Goal: Task Accomplishment & Management: Manage account settings

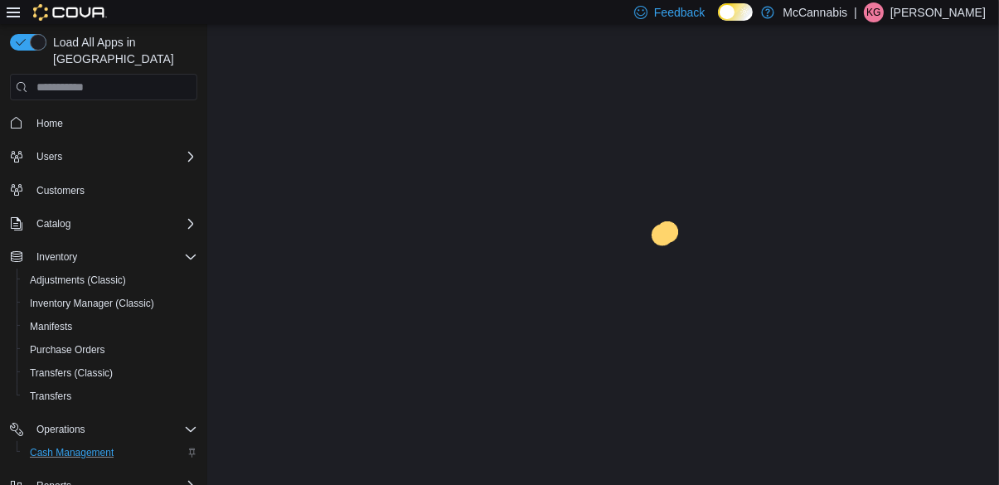
scroll to position [80, 0]
click at [92, 446] on span "Cash Management" at bounding box center [72, 452] width 84 height 13
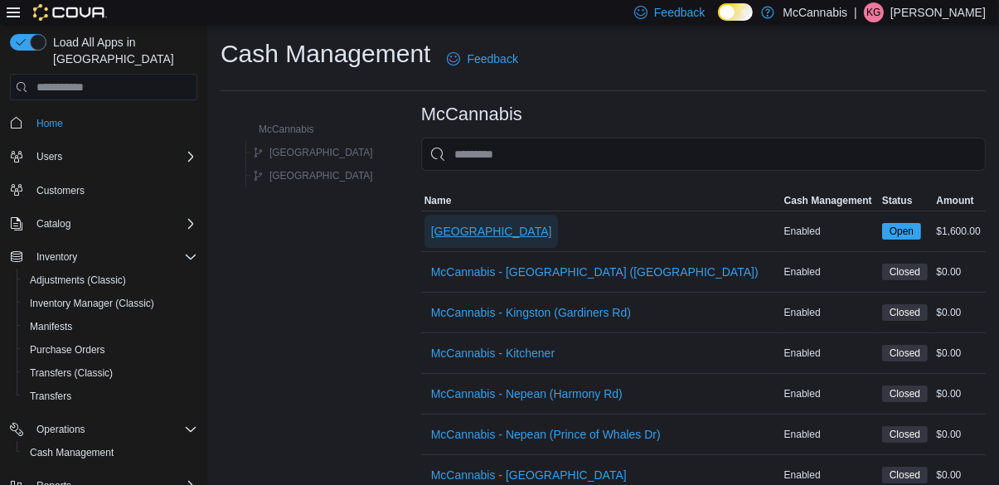
click at [431, 236] on span "[GEOGRAPHIC_DATA]" at bounding box center [491, 231] width 121 height 17
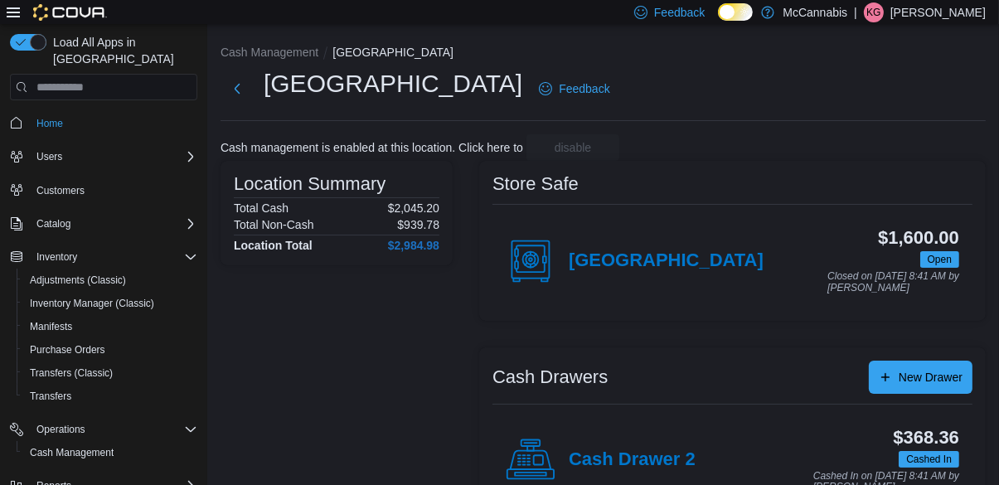
scroll to position [64, 0]
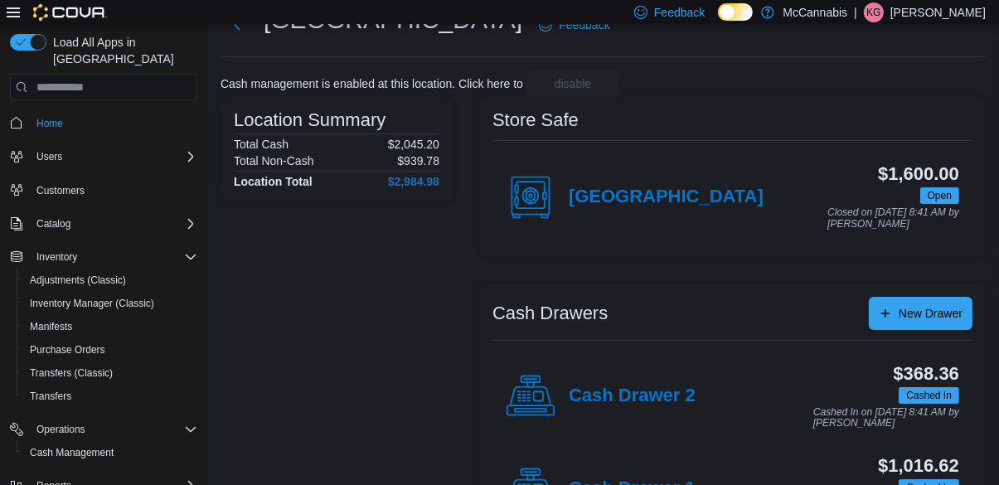
click at [631, 484] on h4 "Cash Drawer 1" at bounding box center [632, 489] width 127 height 22
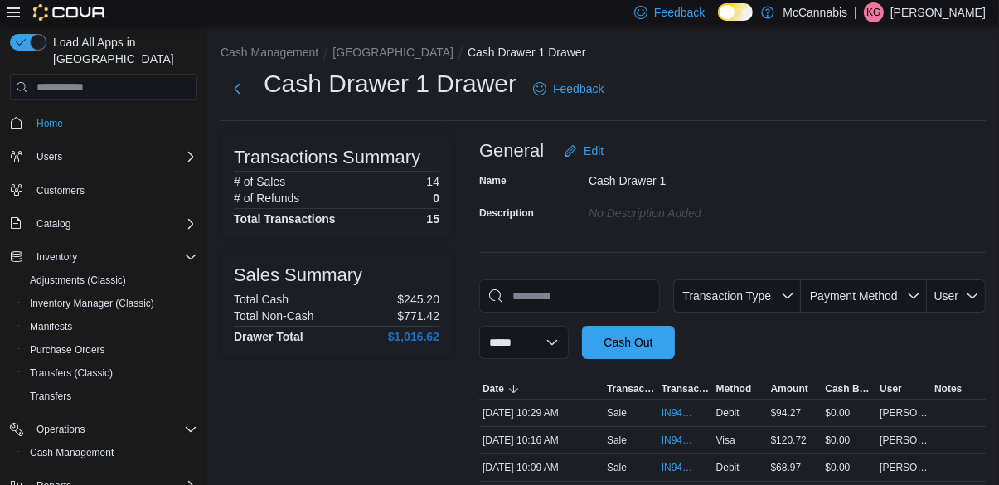
click at [671, 419] on span "IN94RX-479709" at bounding box center [678, 412] width 32 height 13
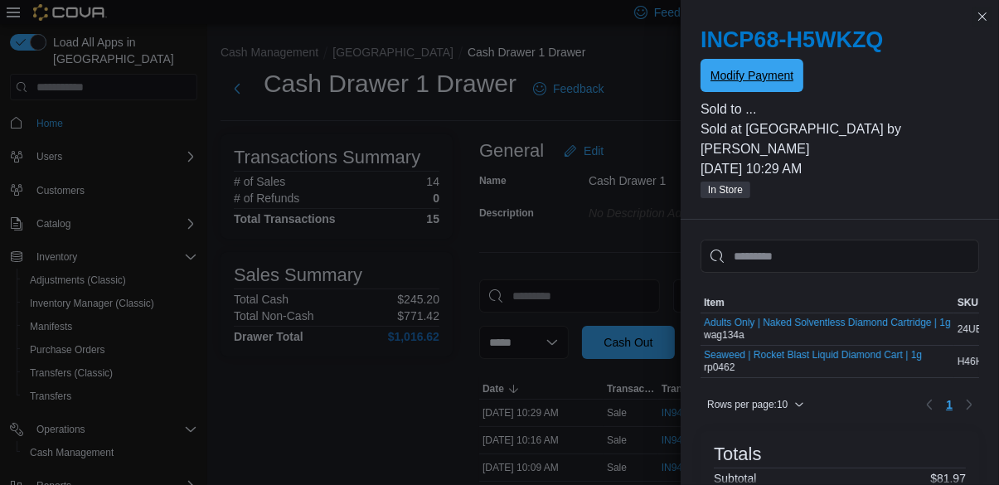
click at [764, 86] on span "Modify Payment" at bounding box center [751, 75] width 83 height 33
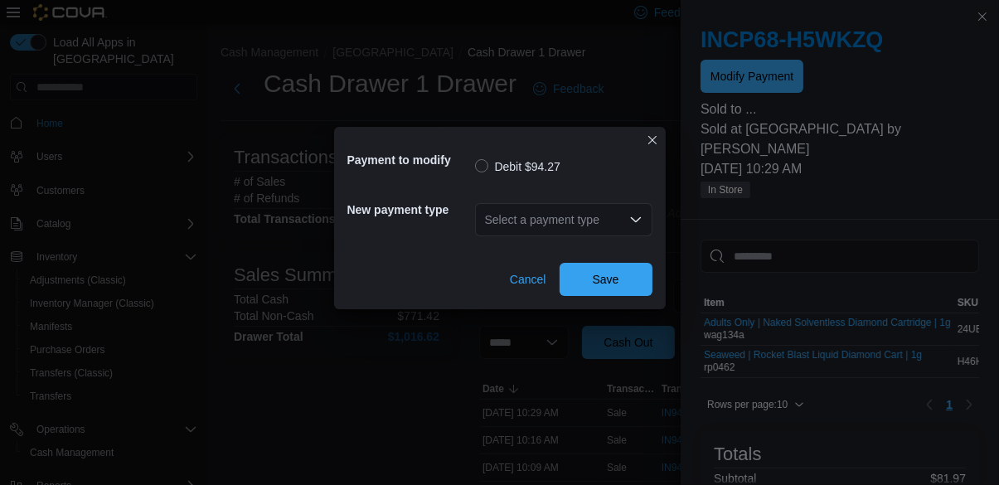
click at [596, 236] on div "Select a payment type" at bounding box center [563, 219] width 177 height 33
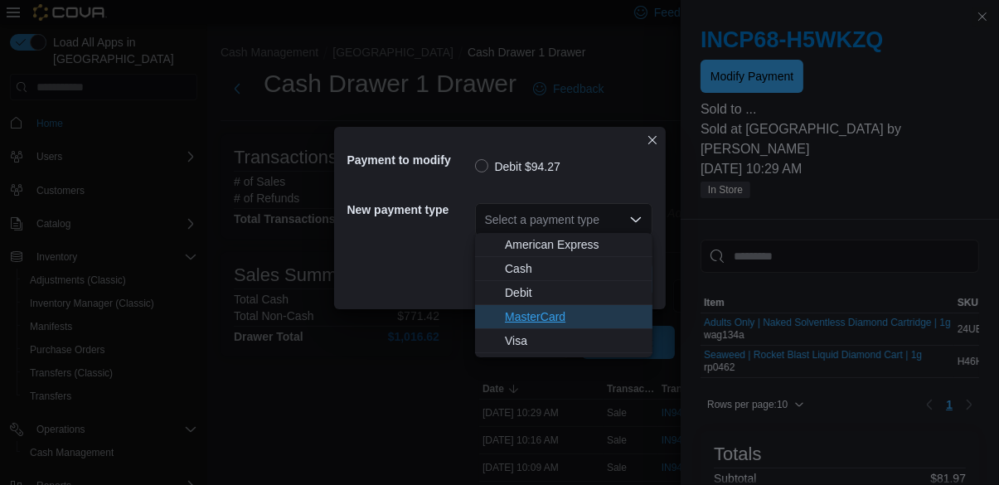
click at [545, 321] on span "MasterCard" at bounding box center [574, 316] width 138 height 17
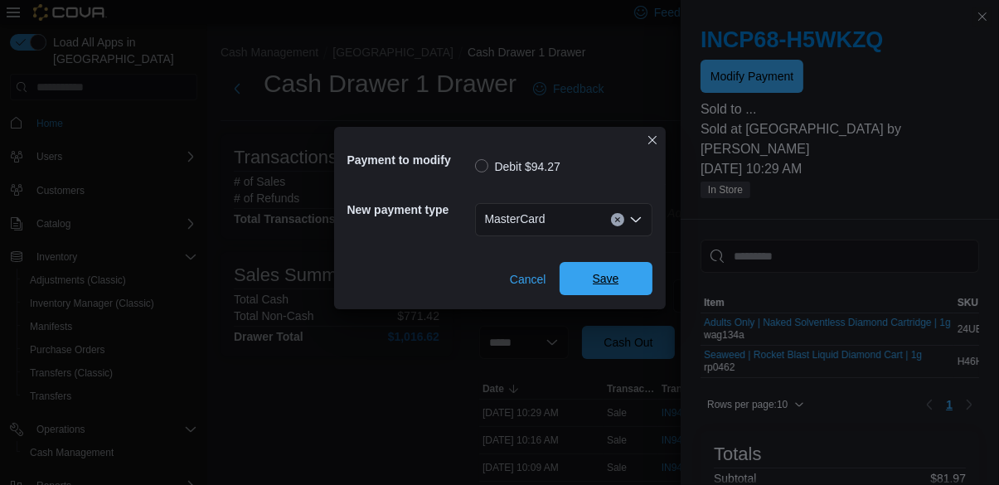
click at [604, 279] on span "Save" at bounding box center [606, 278] width 27 height 17
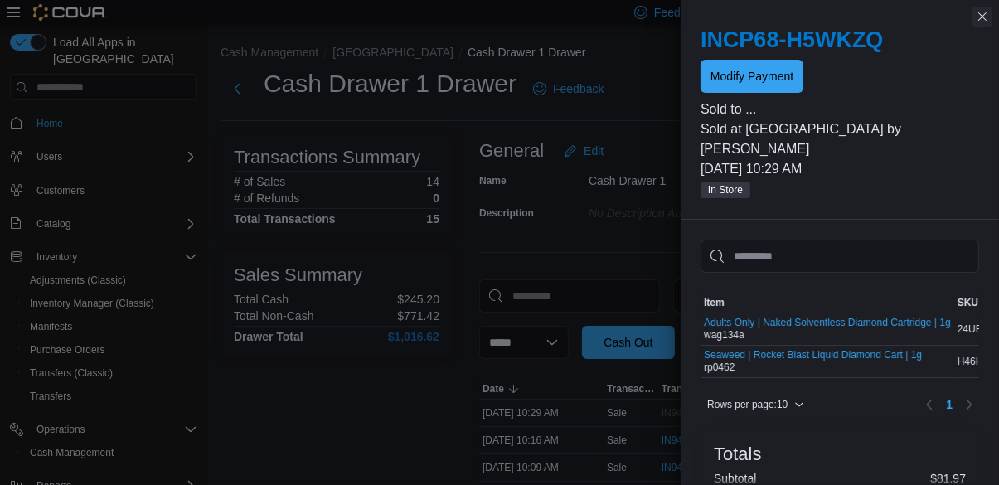
click at [978, 13] on button "Close this dialog" at bounding box center [982, 17] width 20 height 20
